Goal: Transaction & Acquisition: Download file/media

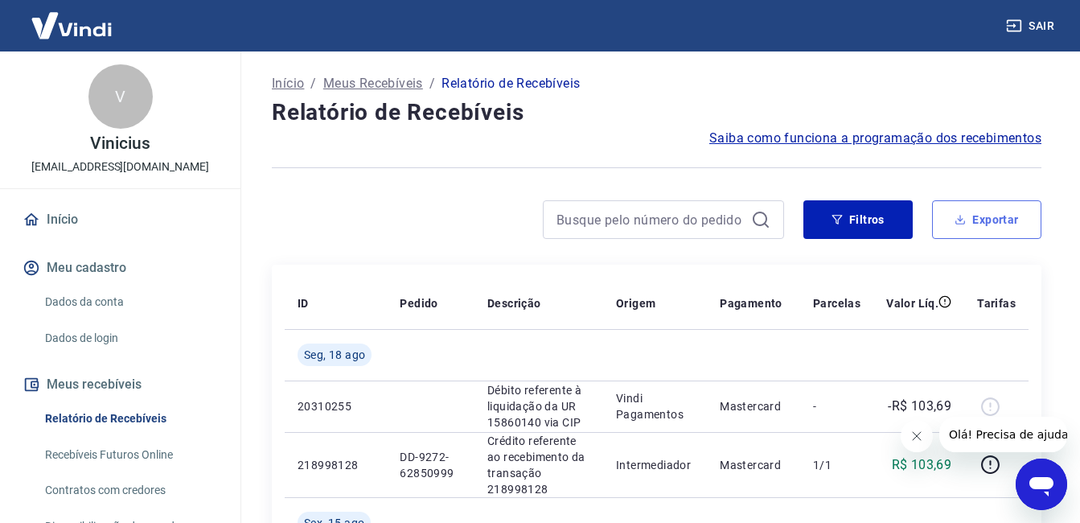
click at [998, 212] on button "Exportar" at bounding box center [986, 219] width 109 height 39
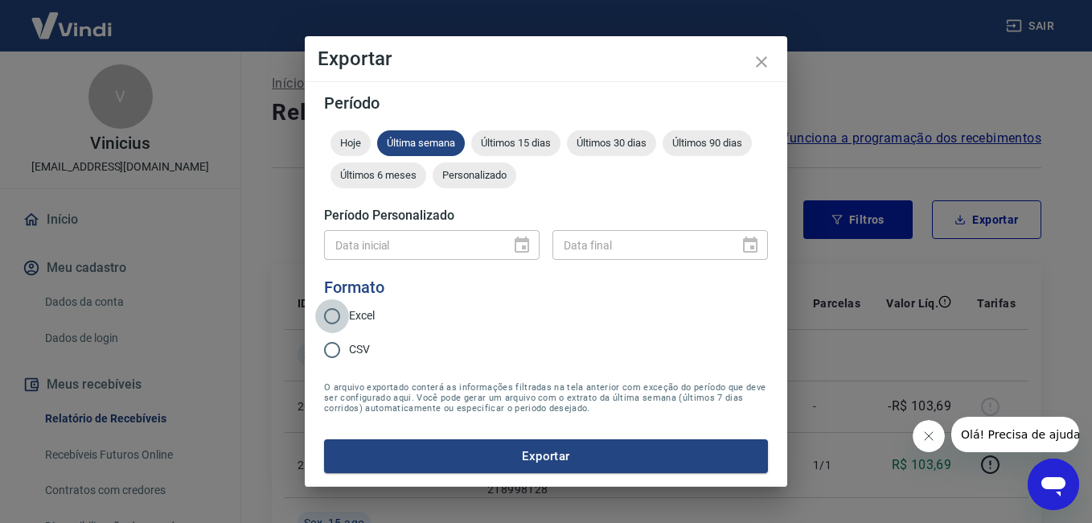
click at [332, 315] on input "Excel" at bounding box center [332, 316] width 34 height 34
radio input "true"
click at [477, 182] on div "Personalizado" at bounding box center [474, 175] width 84 height 26
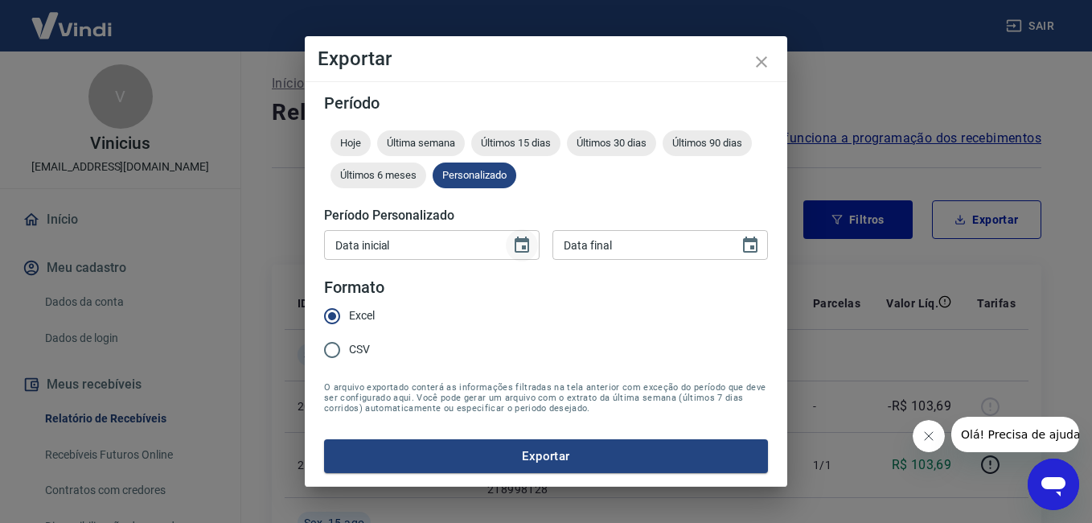
click at [523, 249] on icon "Choose date" at bounding box center [521, 245] width 19 height 19
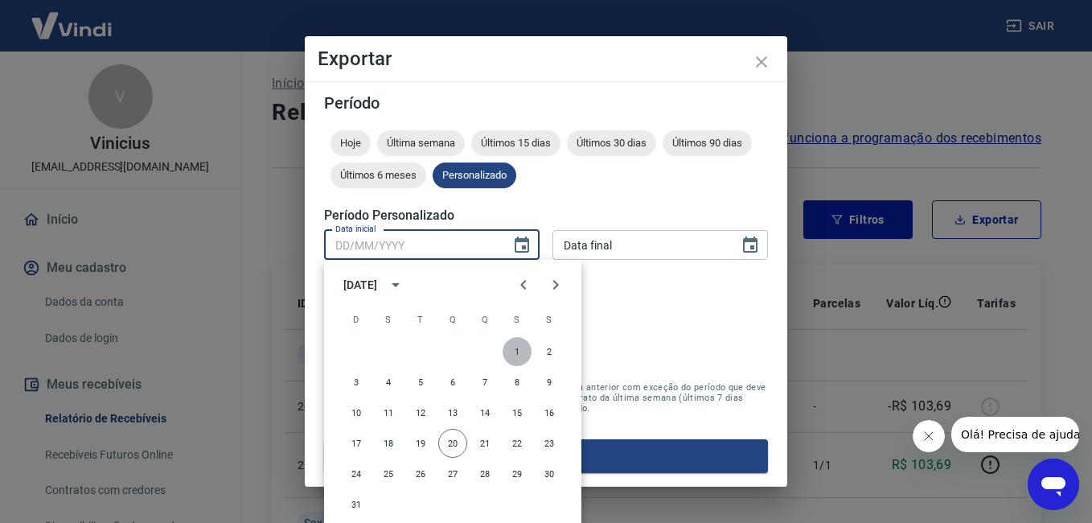
click at [517, 350] on button "1" at bounding box center [516, 351] width 29 height 29
type input "[DATE]"
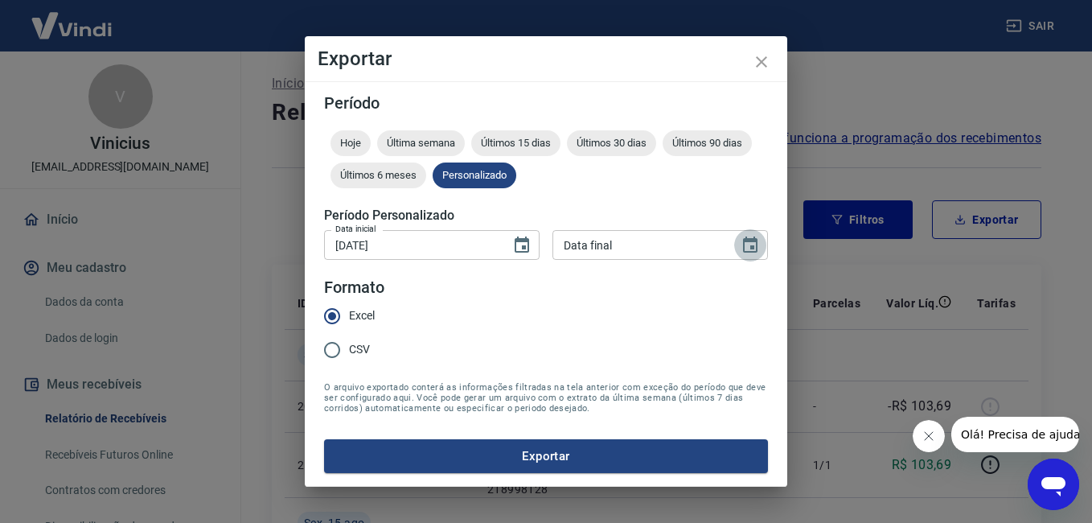
click at [753, 246] on icon "Choose date" at bounding box center [750, 244] width 14 height 16
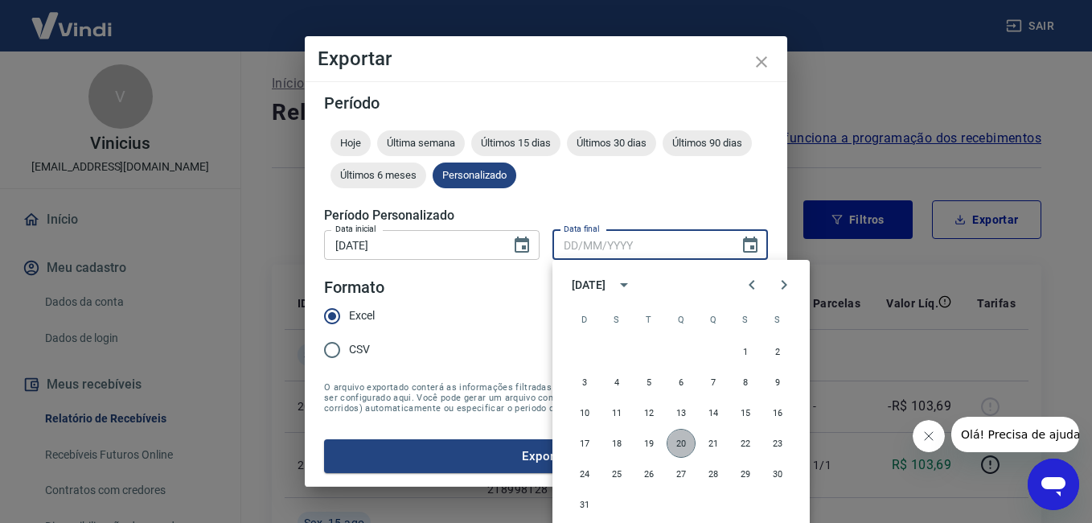
click at [680, 439] on button "20" at bounding box center [680, 442] width 29 height 29
type input "[DATE]"
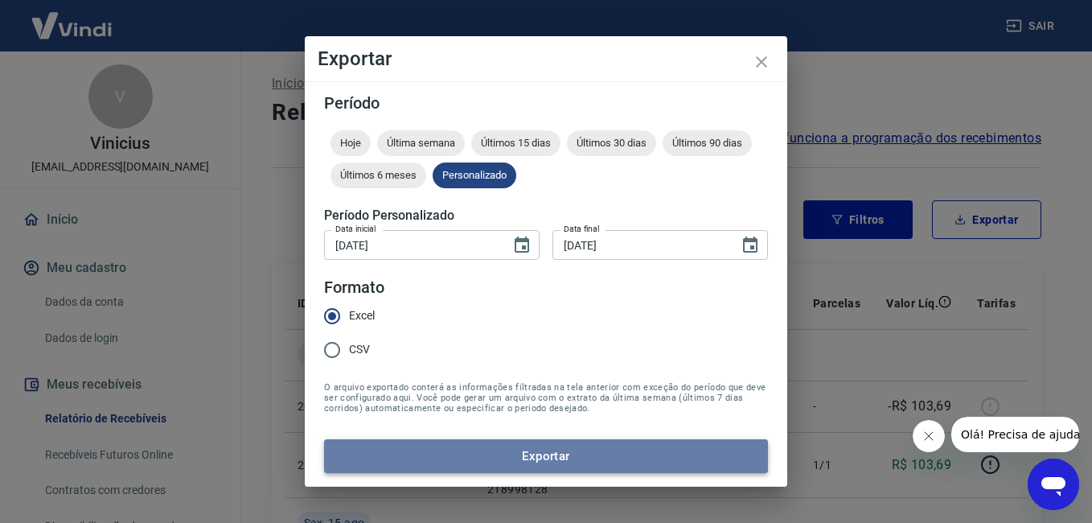
click at [530, 453] on button "Exportar" at bounding box center [546, 456] width 444 height 34
